Goal: Information Seeking & Learning: Learn about a topic

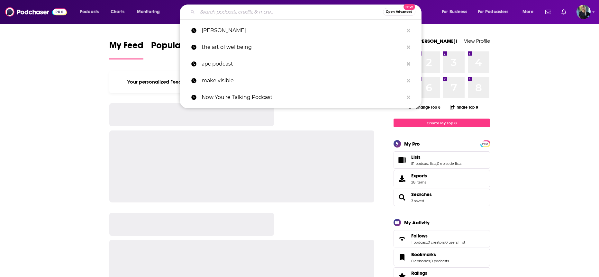
click at [228, 16] on input "Search podcasts, credits, & more..." at bounding box center [291, 12] width 186 height 10
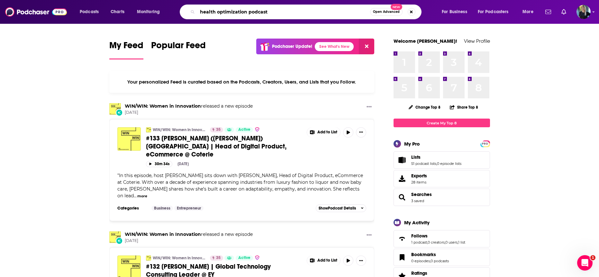
click at [234, 13] on input "health optimization podcast" at bounding box center [284, 12] width 173 height 10
drag, startPoint x: 0, startPoint y: 0, endPoint x: 273, endPoint y: 12, distance: 272.8
click at [273, 12] on input "health optimization podcast" at bounding box center [284, 12] width 173 height 10
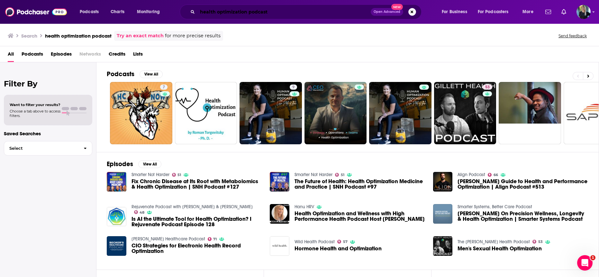
drag, startPoint x: 273, startPoint y: 12, endPoint x: 231, endPoint y: 11, distance: 41.5
click at [231, 11] on input "health optimization podcast" at bounding box center [284, 12] width 173 height 10
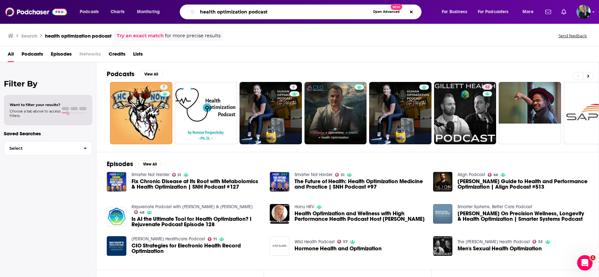
click at [236, 14] on input "health optimization podcast" at bounding box center [284, 12] width 173 height 10
type input "health optimiation podcast"
drag, startPoint x: 231, startPoint y: 11, endPoint x: 130, endPoint y: 5, distance: 101.2
click at [130, 5] on div "Podcasts Charts Monitoring health optimiation podcast Open Advanced New For Bus…" at bounding box center [307, 12] width 465 height 15
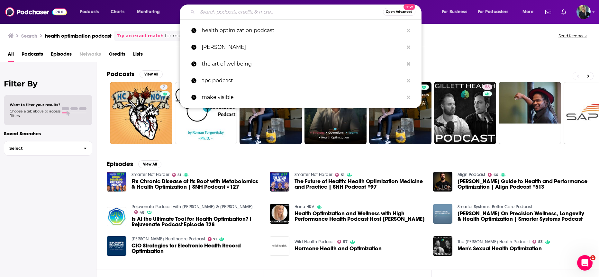
drag, startPoint x: 130, startPoint y: 5, endPoint x: 230, endPoint y: 14, distance: 100.4
click at [230, 14] on input "Search podcasts, credits, & more..." at bounding box center [291, 12] width 186 height 10
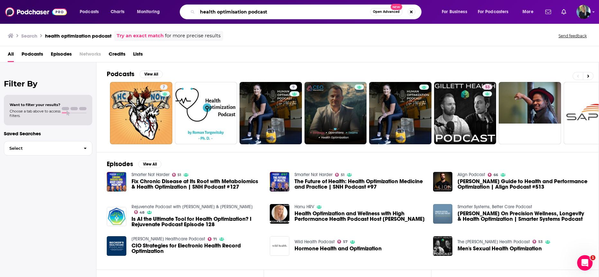
type input "health optimisation podcast"
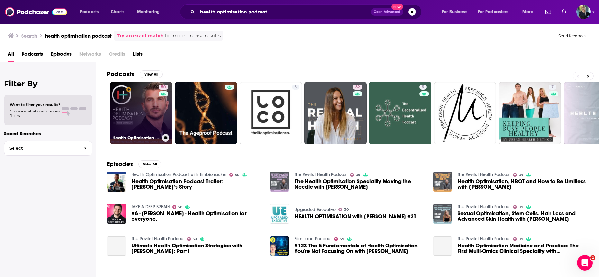
drag, startPoint x: 230, startPoint y: 14, endPoint x: 146, endPoint y: 114, distance: 130.7
click at [146, 114] on link "50 Health Optimisation Podcast with Timbiohacker" at bounding box center [141, 113] width 62 height 62
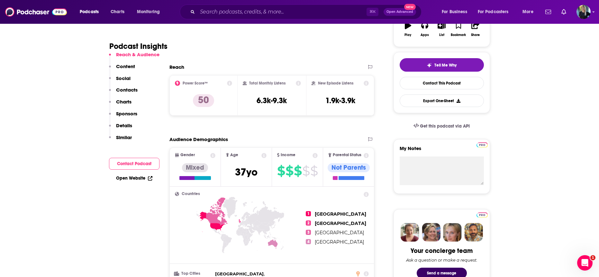
scroll to position [122, 0]
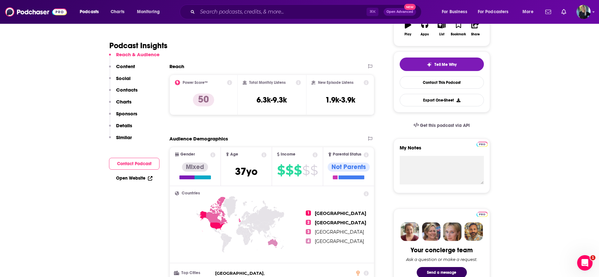
click at [296, 172] on span "$" at bounding box center [298, 170] width 8 height 10
click at [299, 173] on span "$" at bounding box center [298, 170] width 8 height 10
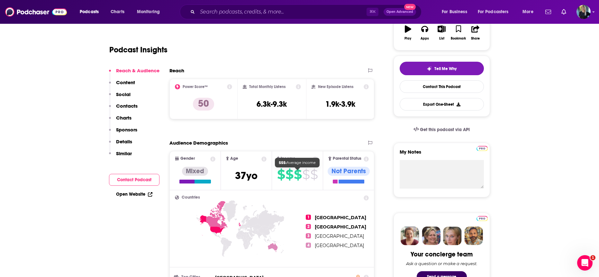
scroll to position [114, 0]
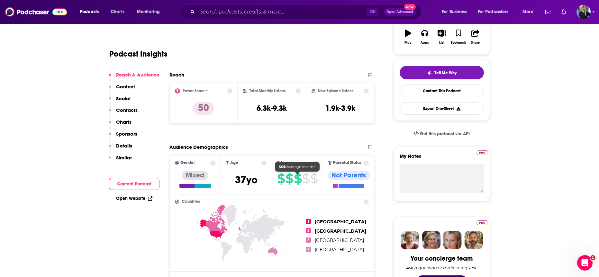
drag, startPoint x: 146, startPoint y: 114, endPoint x: 179, endPoint y: 91, distance: 39.3
click at [179, 91] on icon at bounding box center [177, 90] width 5 height 5
click at [229, 92] on icon at bounding box center [229, 90] width 5 height 5
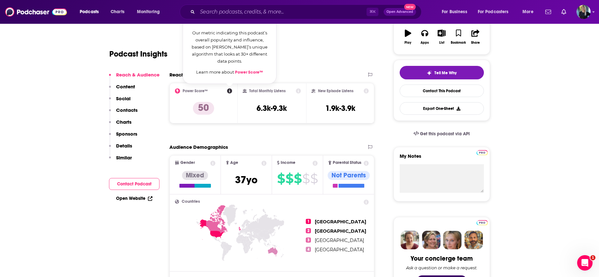
drag, startPoint x: 179, startPoint y: 91, endPoint x: 241, endPoint y: 135, distance: 76.4
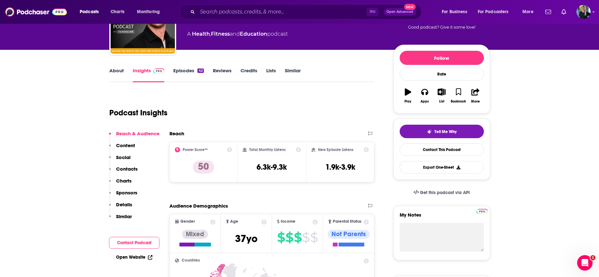
scroll to position [55, 0]
click at [230, 148] on icon at bounding box center [229, 149] width 5 height 5
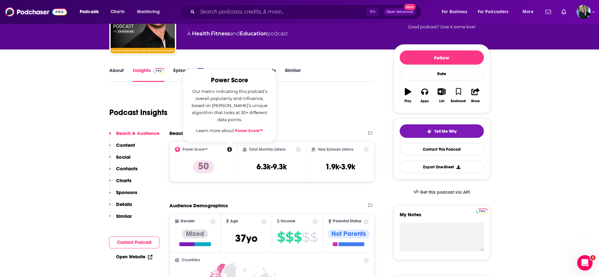
click at [255, 130] on link "Power Score™" at bounding box center [249, 130] width 28 height 5
